Goal: Use online tool/utility: Utilize a website feature to perform a specific function

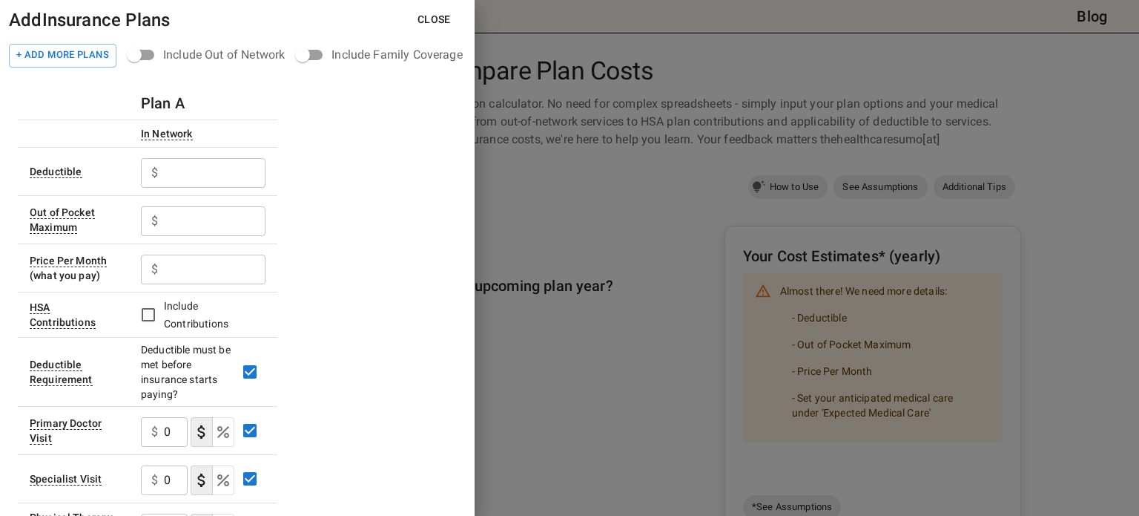
click at [224, 180] on input "text" at bounding box center [215, 173] width 102 height 30
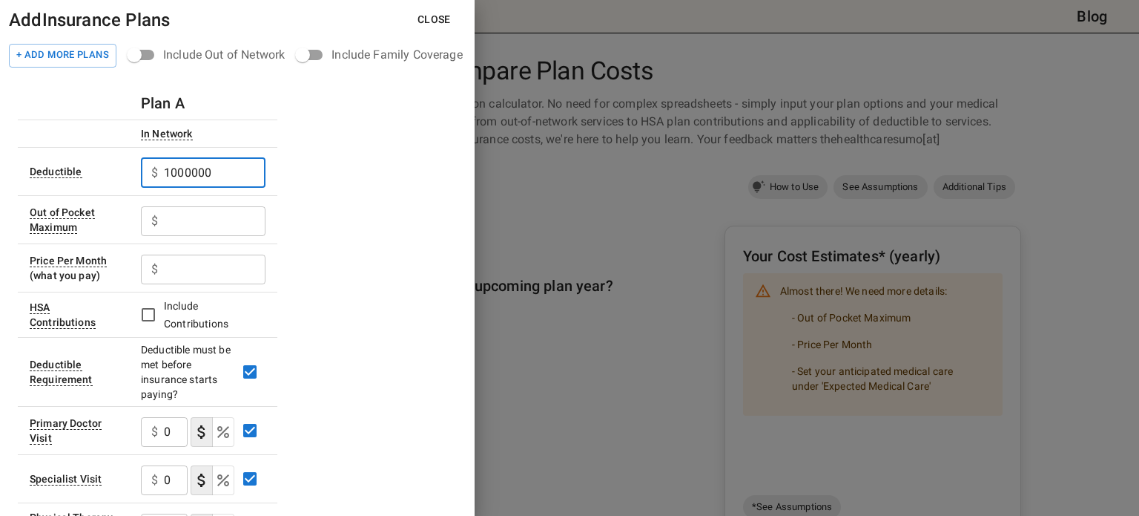
type input "1000000"
click at [205, 188] on input "text" at bounding box center [215, 173] width 102 height 30
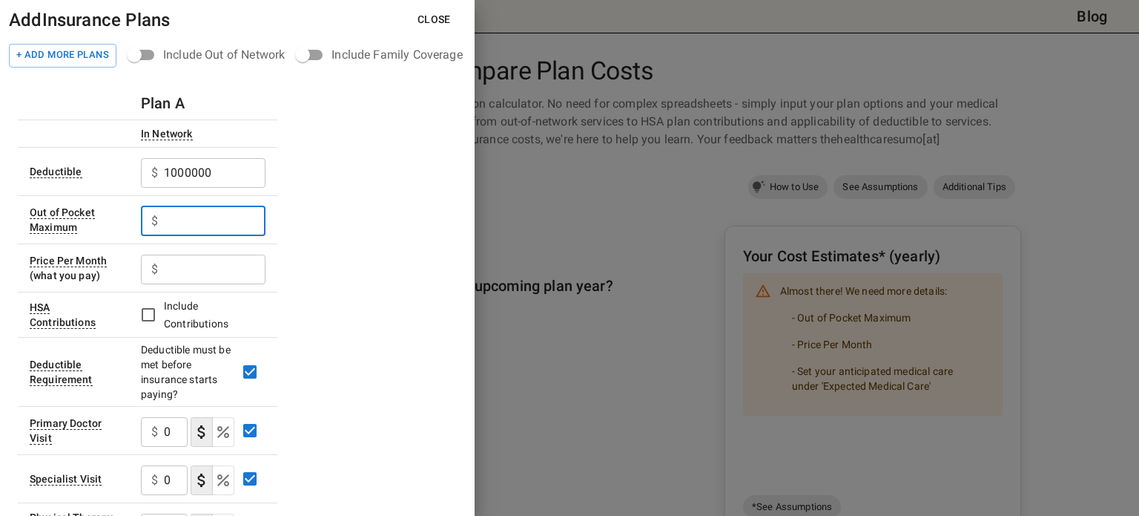
click at [202, 224] on input "text" at bounding box center [215, 221] width 102 height 30
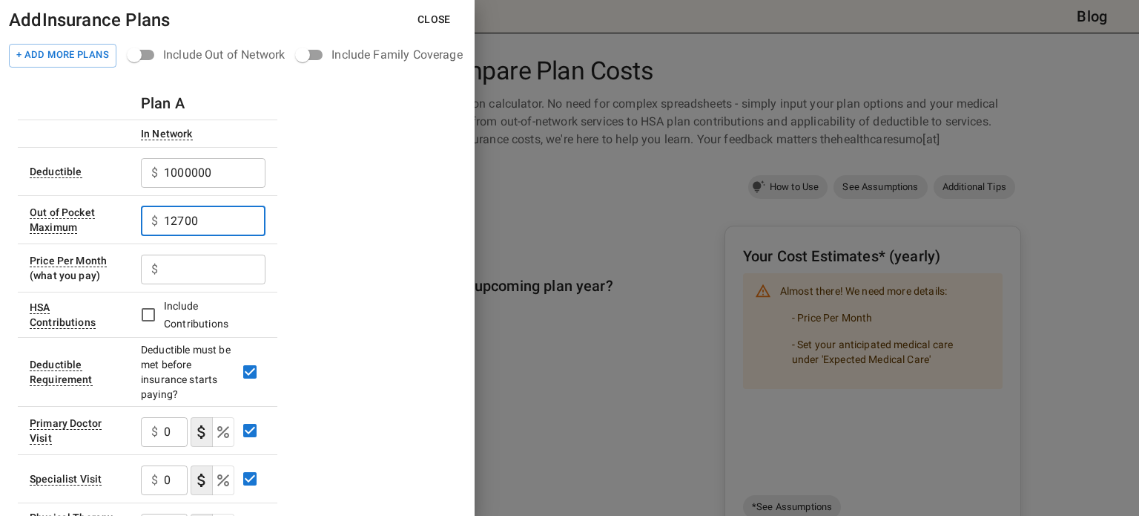
type input "12700"
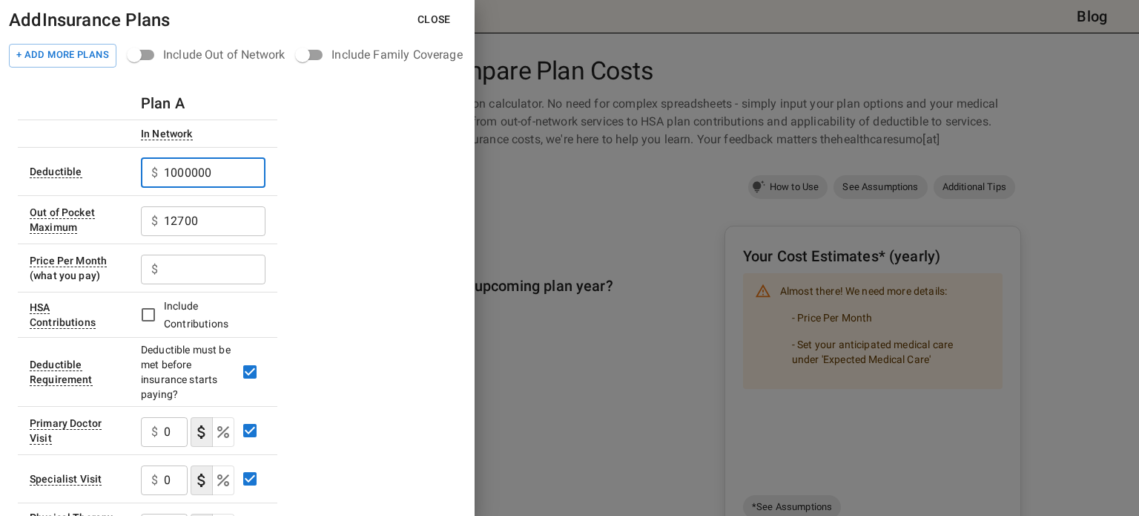
click at [215, 174] on input "1000000" at bounding box center [215, 173] width 102 height 30
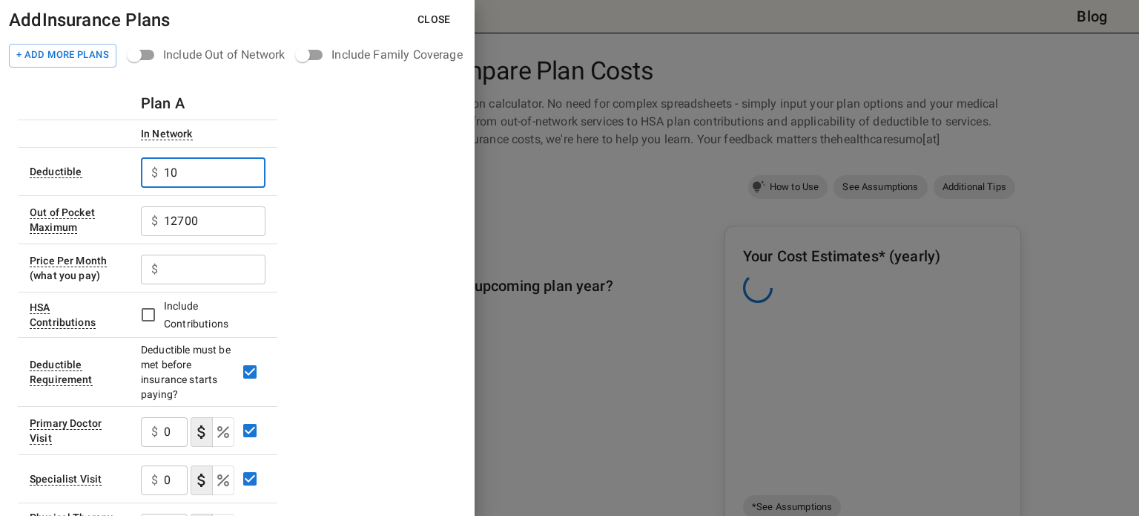
type input "1"
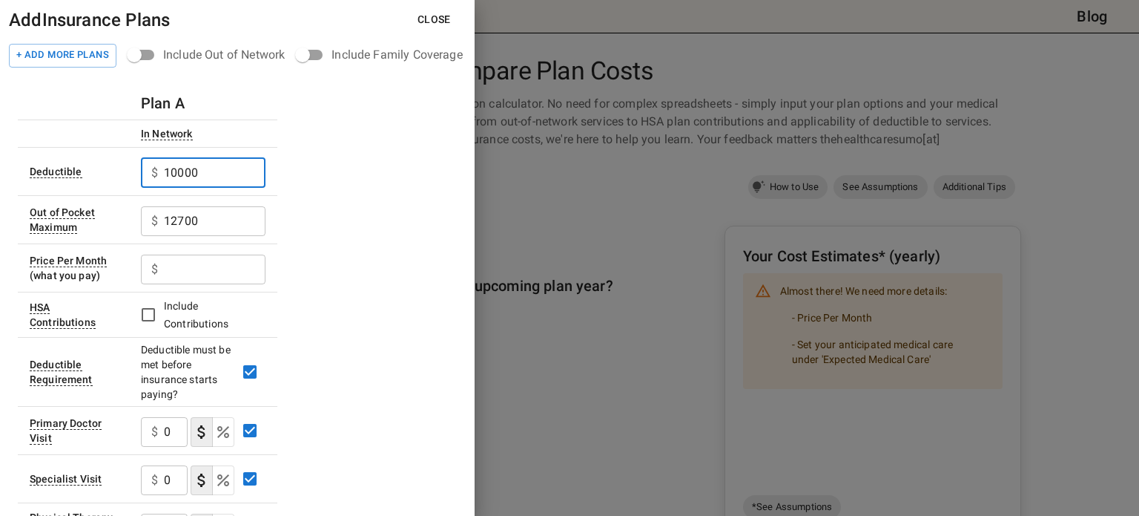
type input "10000"
click at [216, 188] on input "text" at bounding box center [215, 173] width 102 height 30
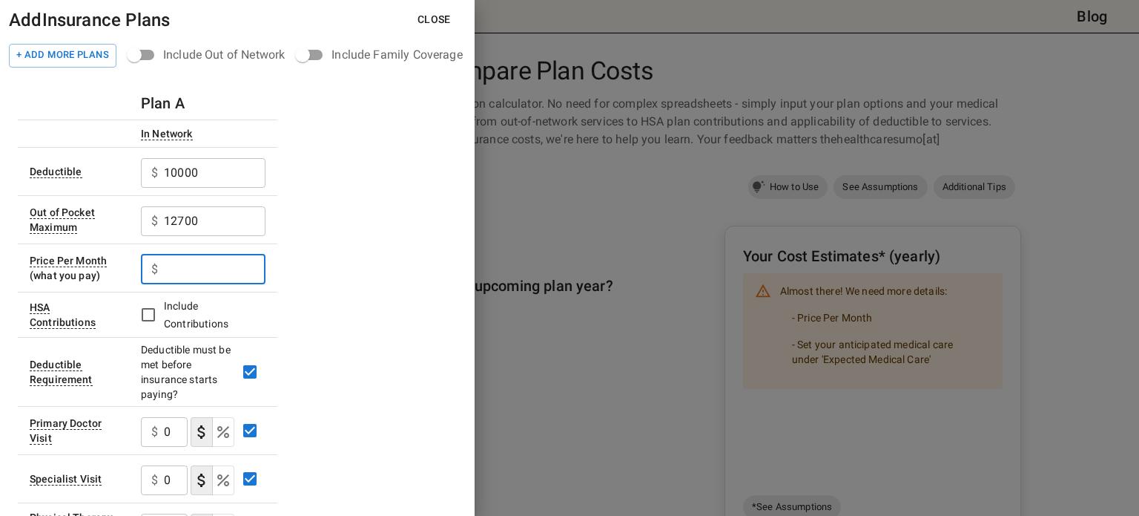
click at [190, 272] on input "text" at bounding box center [215, 269] width 102 height 30
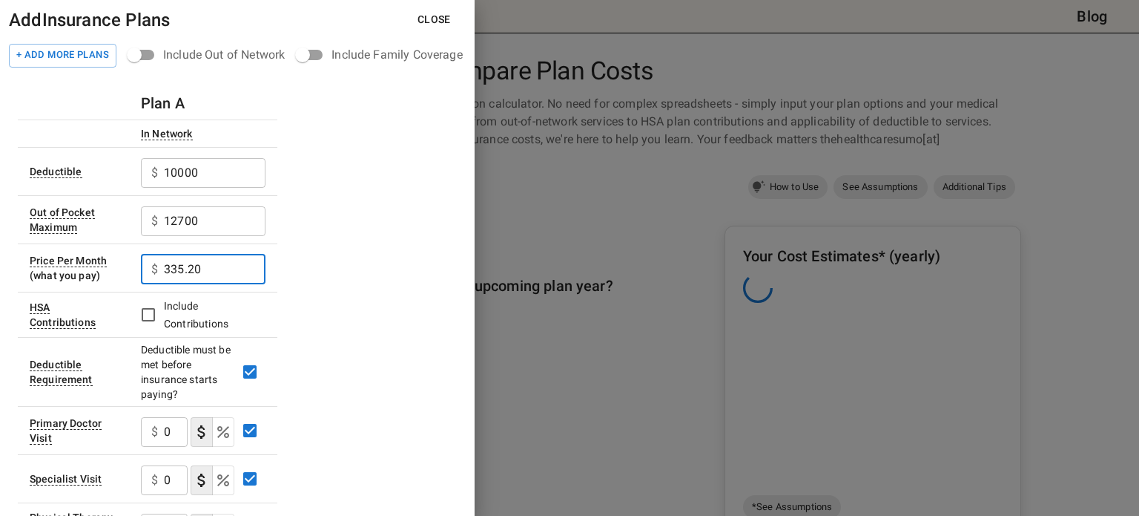
type input "335.20"
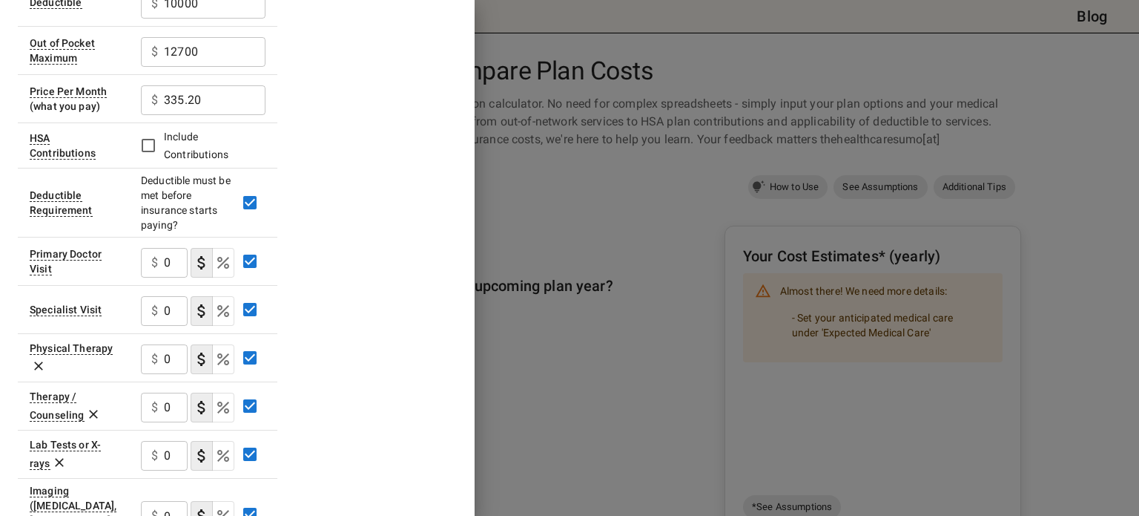
scroll to position [324, 0]
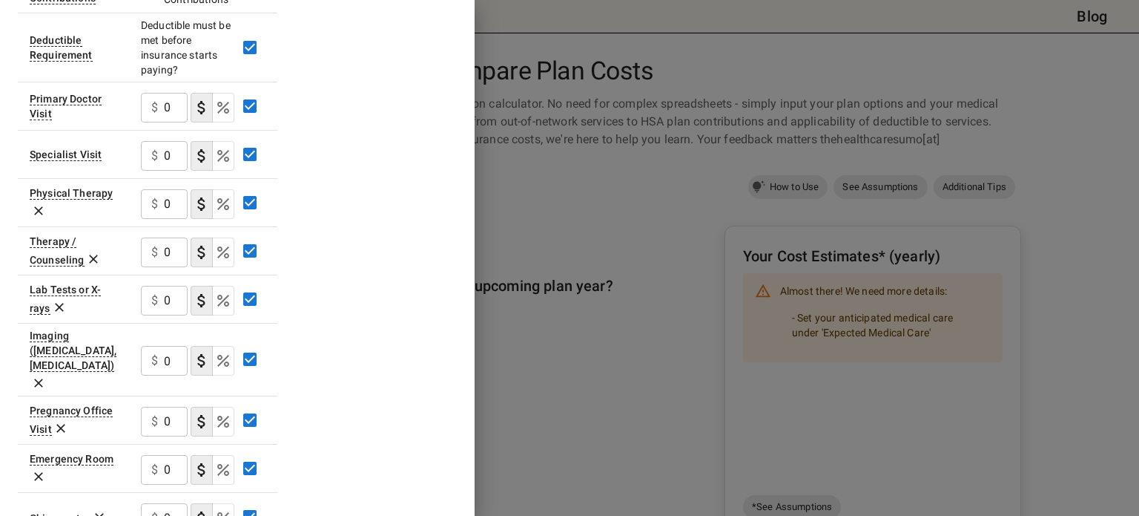
click at [493, 323] on div at bounding box center [569, 258] width 1139 height 516
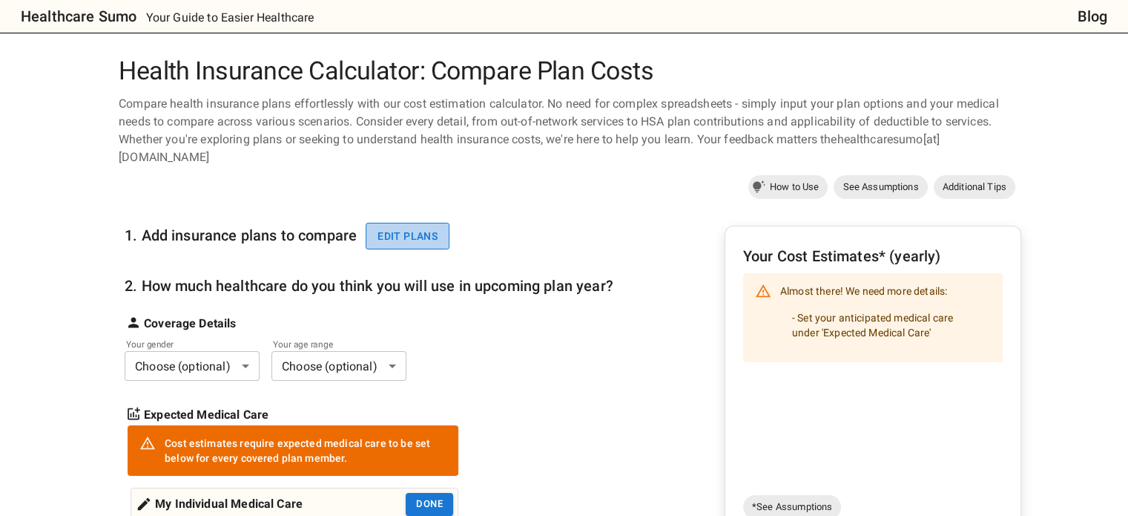
click at [404, 223] on button "Edit plans" at bounding box center [408, 236] width 84 height 27
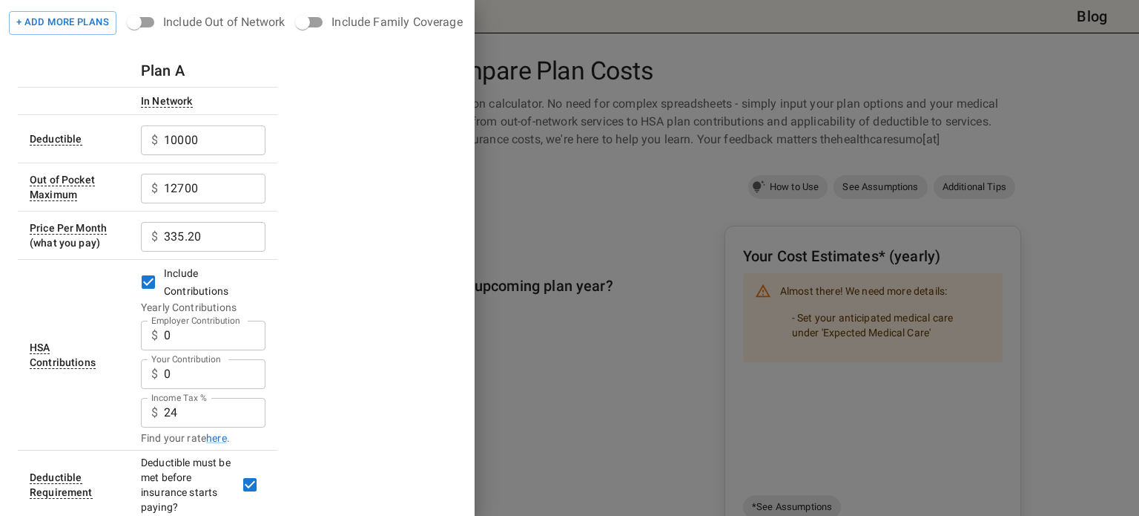
scroll to position [0, 0]
